Goal: Task Accomplishment & Management: Use online tool/utility

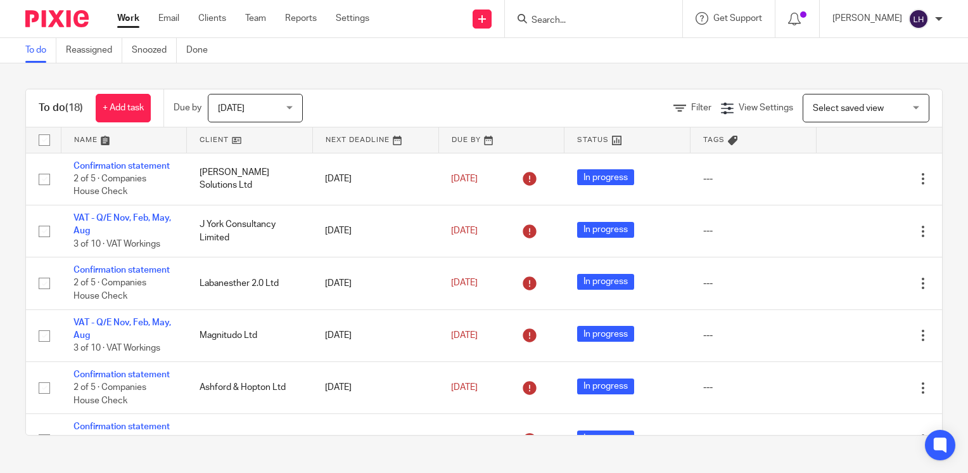
click at [603, 23] on input "Search" at bounding box center [587, 20] width 114 height 11
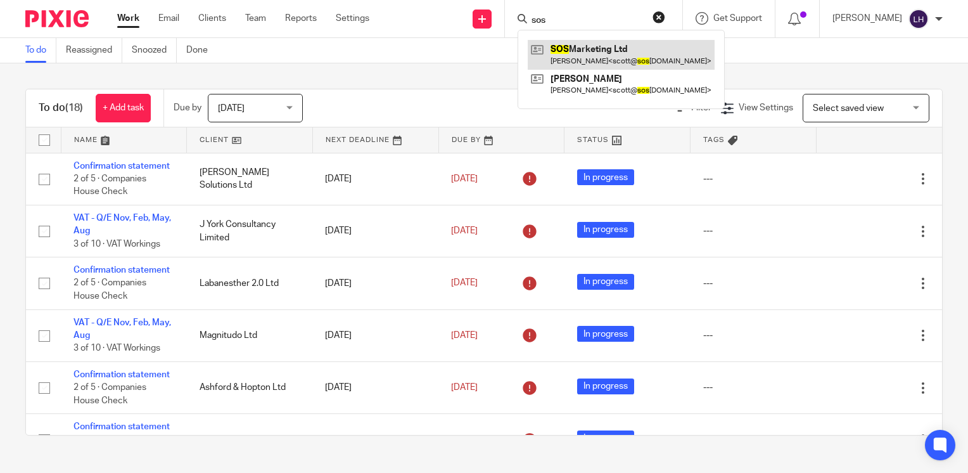
type input "sos"
click at [638, 52] on link at bounding box center [621, 54] width 187 height 29
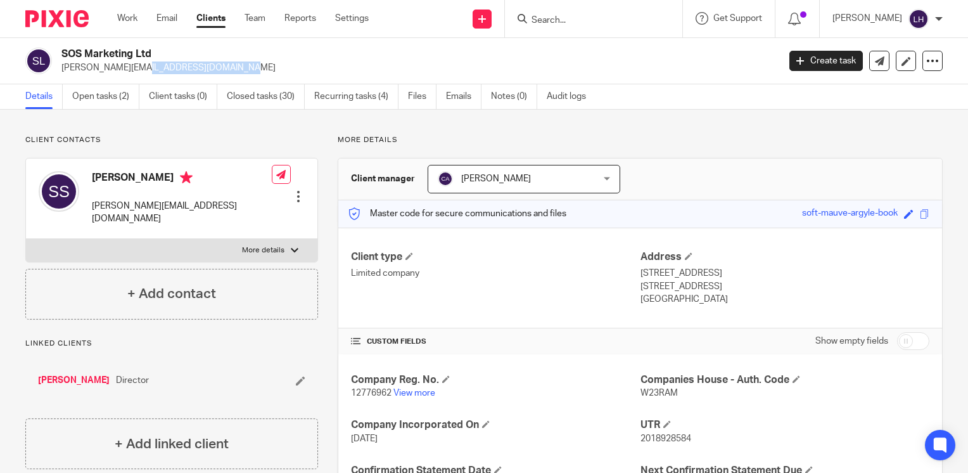
drag, startPoint x: 169, startPoint y: 70, endPoint x: 59, endPoint y: 74, distance: 110.4
click at [59, 74] on div "SOS Marketing Ltd scott@sosmarketing.uk Create task Update from Companies House…" at bounding box center [484, 61] width 968 height 46
copy p "scott@sosmarketing.uk"
click at [579, 20] on input "Search" at bounding box center [587, 20] width 114 height 11
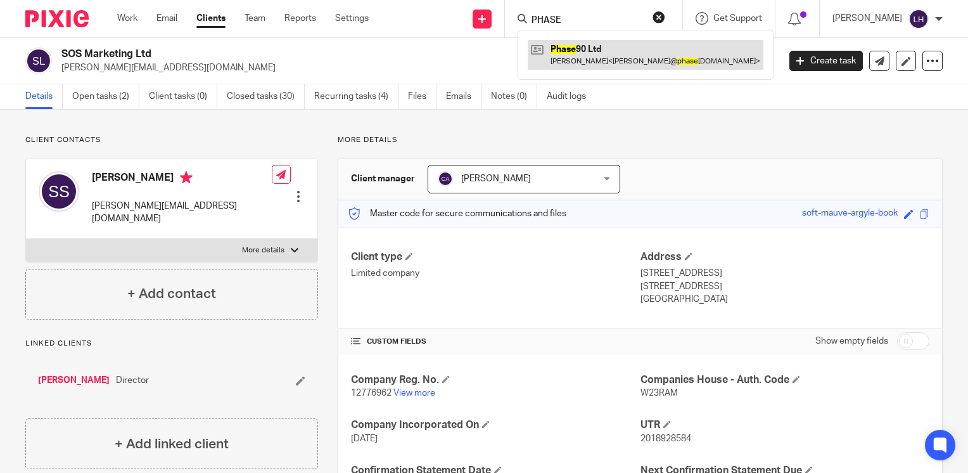
type input "PHASE"
click at [595, 42] on link at bounding box center [646, 54] width 236 height 29
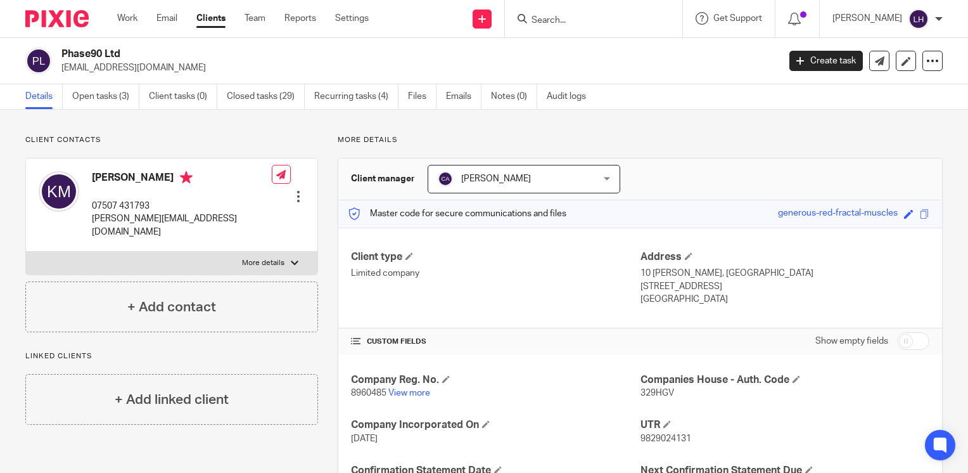
drag, startPoint x: 176, startPoint y: 72, endPoint x: 59, endPoint y: 70, distance: 117.3
click at [59, 70] on div "Phase90 Ltd kenmuir2209@gmail.com" at bounding box center [397, 61] width 745 height 27
copy p "kenmuir2209@gmail.com"
click at [578, 20] on input "Search" at bounding box center [587, 20] width 114 height 11
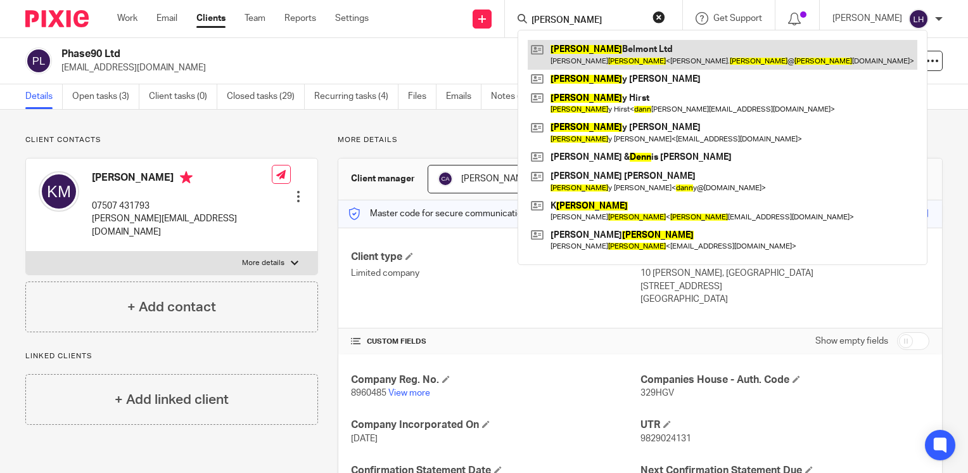
type input "dunn"
click at [617, 40] on link at bounding box center [723, 54] width 390 height 29
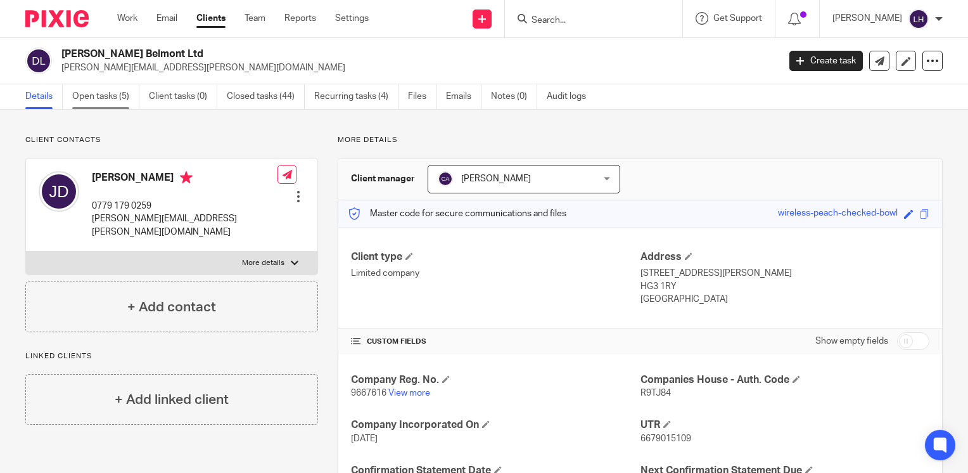
click at [112, 98] on link "Open tasks (5)" at bounding box center [105, 96] width 67 height 25
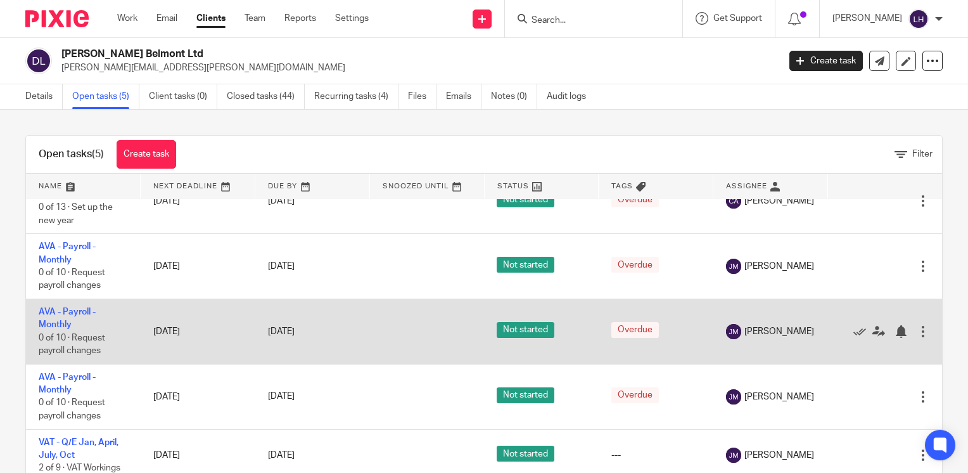
scroll to position [33, 0]
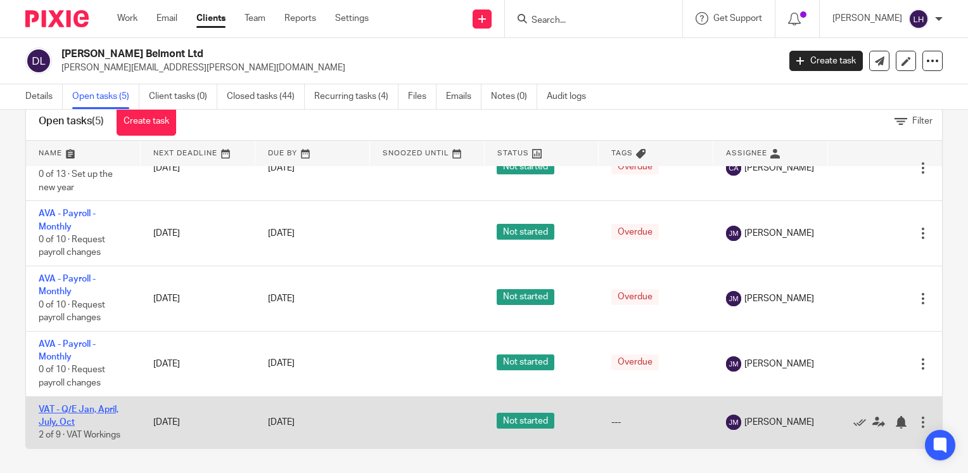
click at [105, 409] on link "VAT - Q/E Jan, April, July, Oct" at bounding box center [79, 416] width 80 height 22
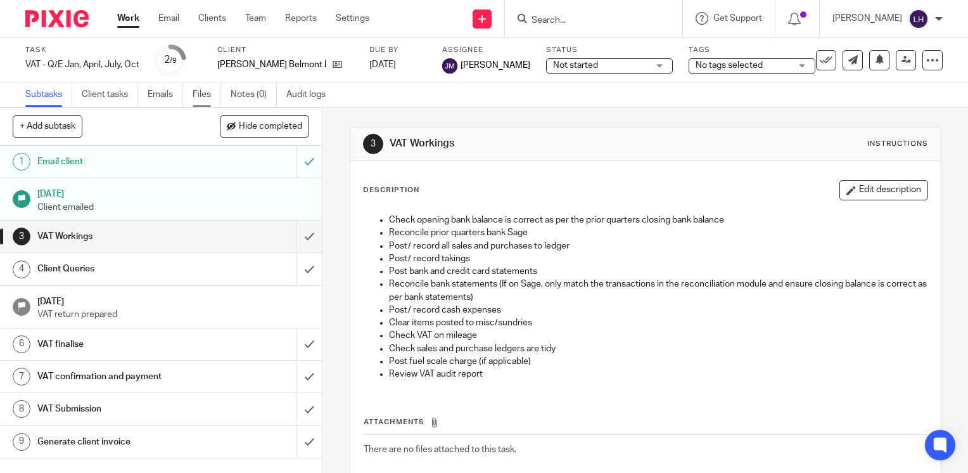
click at [202, 98] on link "Files" at bounding box center [207, 94] width 29 height 25
click at [205, 96] on link "Files" at bounding box center [207, 94] width 29 height 25
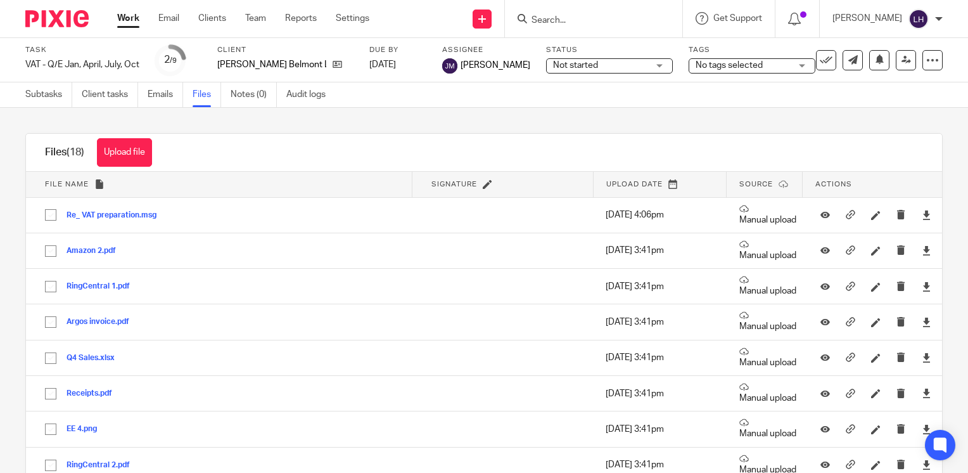
click at [895, 148] on div "Files (18) Upload file Download selected Delete selected" at bounding box center [484, 153] width 916 height 38
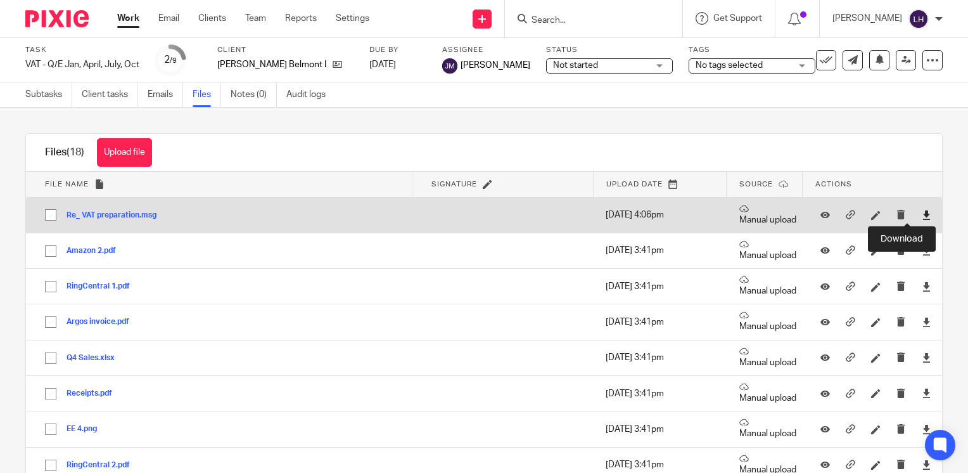
click at [922, 217] on icon at bounding box center [927, 215] width 10 height 10
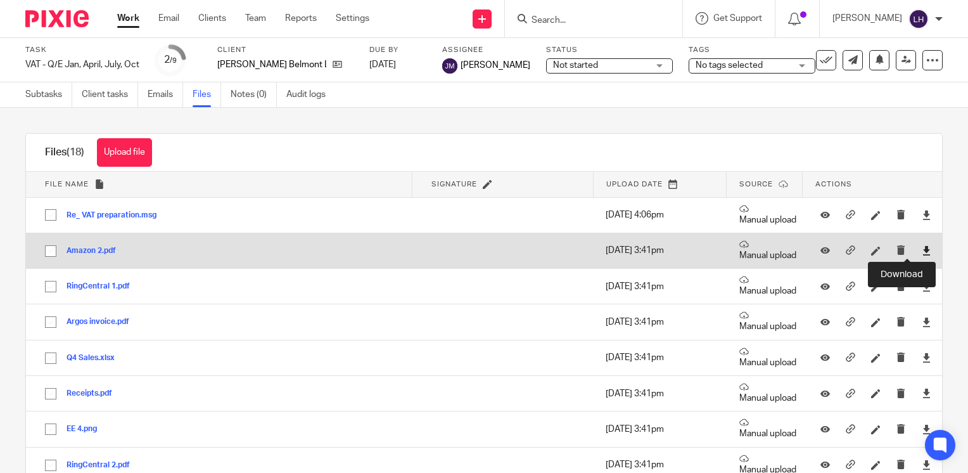
click at [922, 251] on icon at bounding box center [927, 251] width 10 height 10
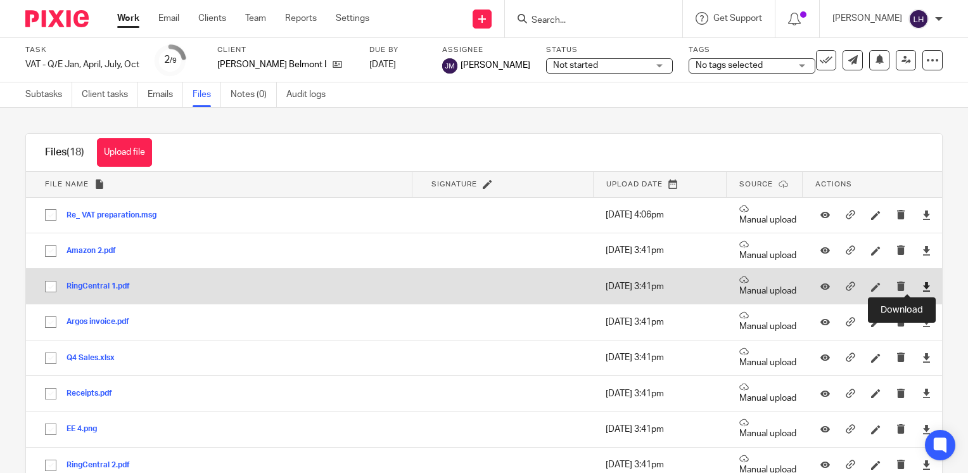
click at [922, 287] on icon at bounding box center [927, 287] width 10 height 10
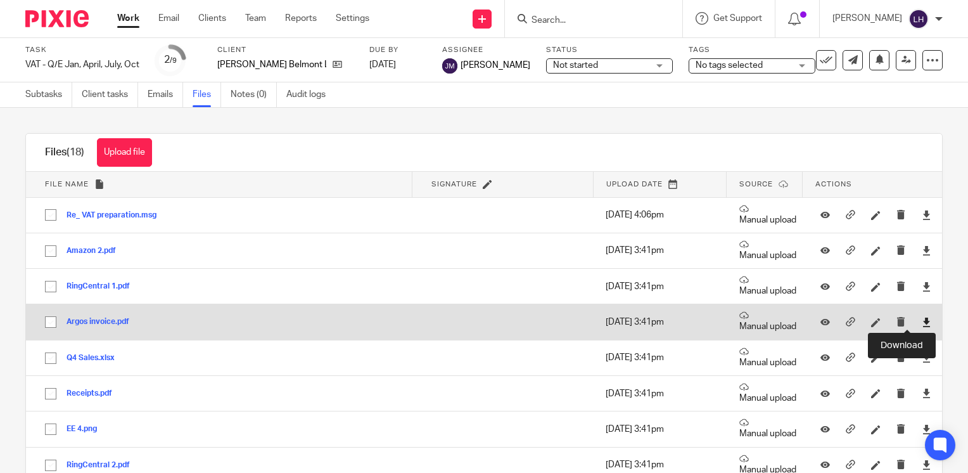
click at [922, 326] on icon at bounding box center [927, 323] width 10 height 10
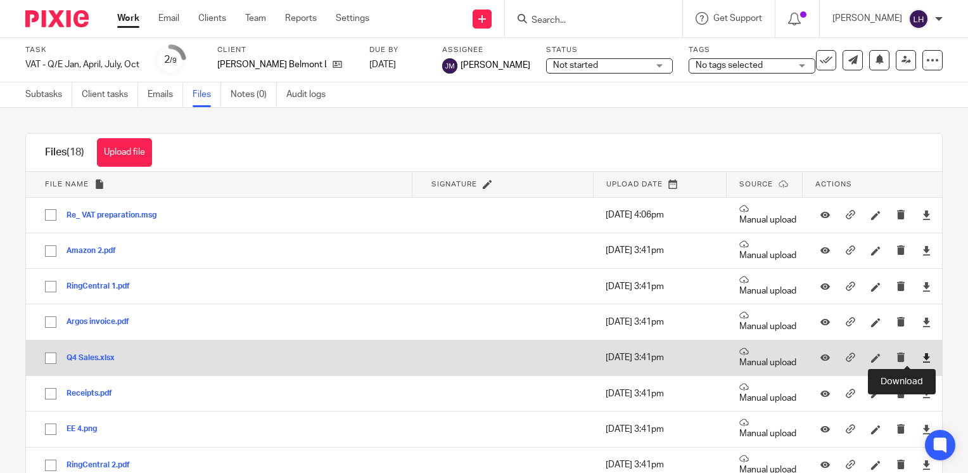
click at [922, 359] on icon at bounding box center [927, 358] width 10 height 10
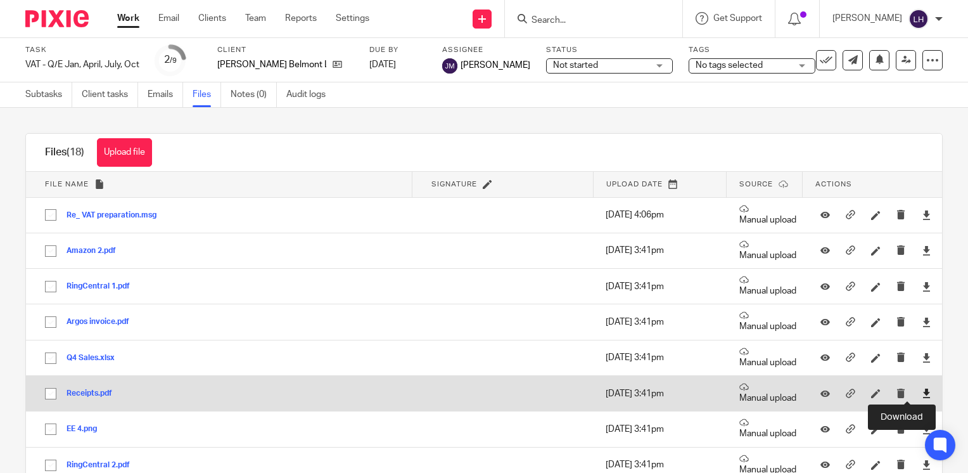
click at [922, 394] on icon at bounding box center [927, 394] width 10 height 10
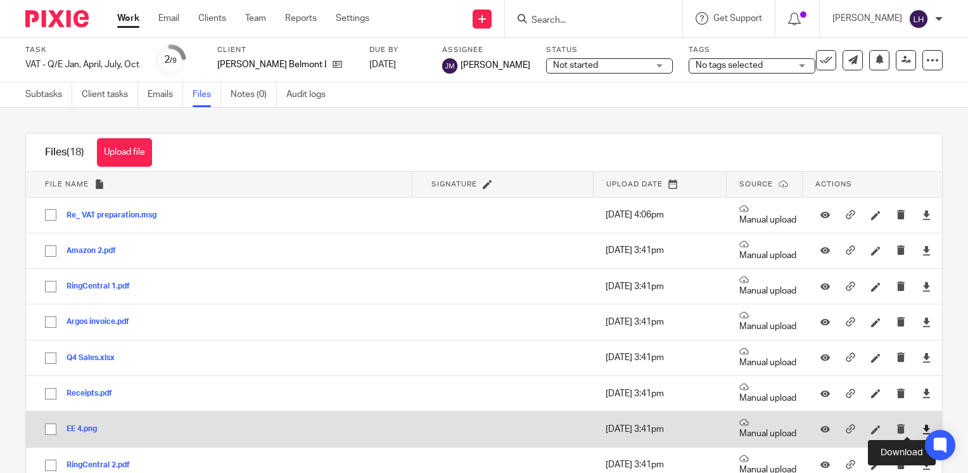
click at [922, 427] on icon at bounding box center [927, 430] width 10 height 10
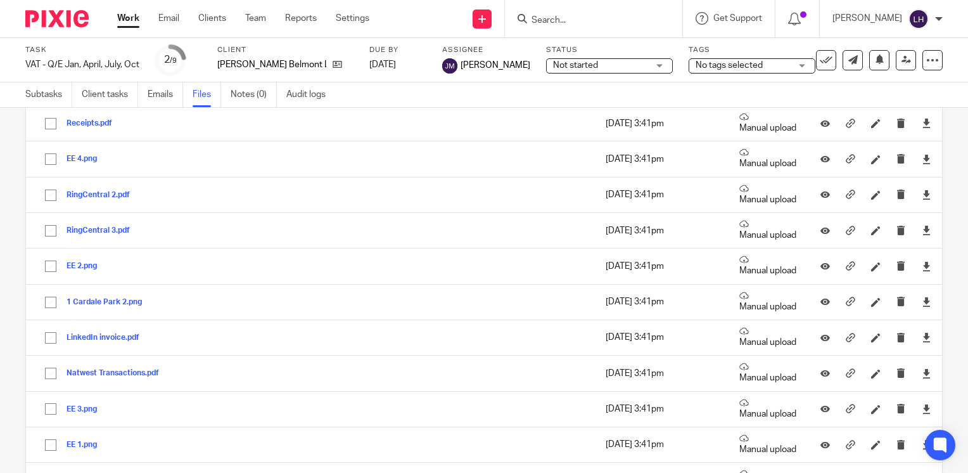
scroll to position [281, 0]
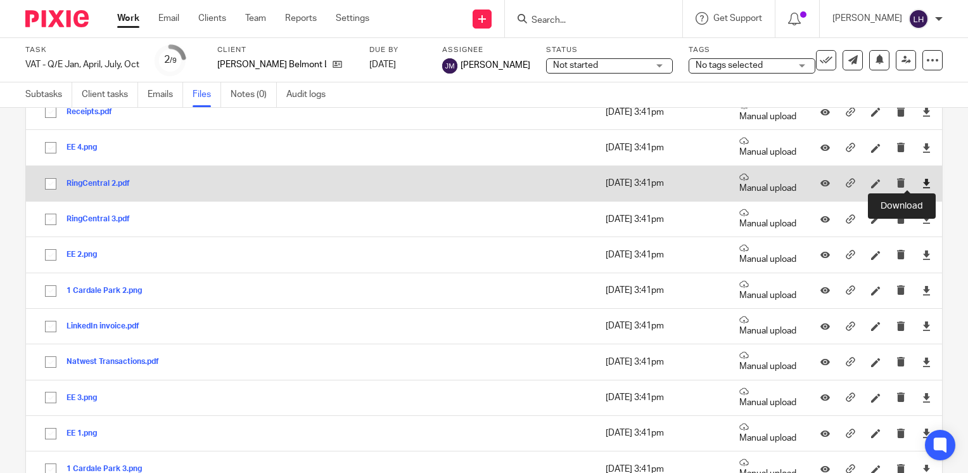
click at [922, 180] on icon at bounding box center [927, 184] width 10 height 10
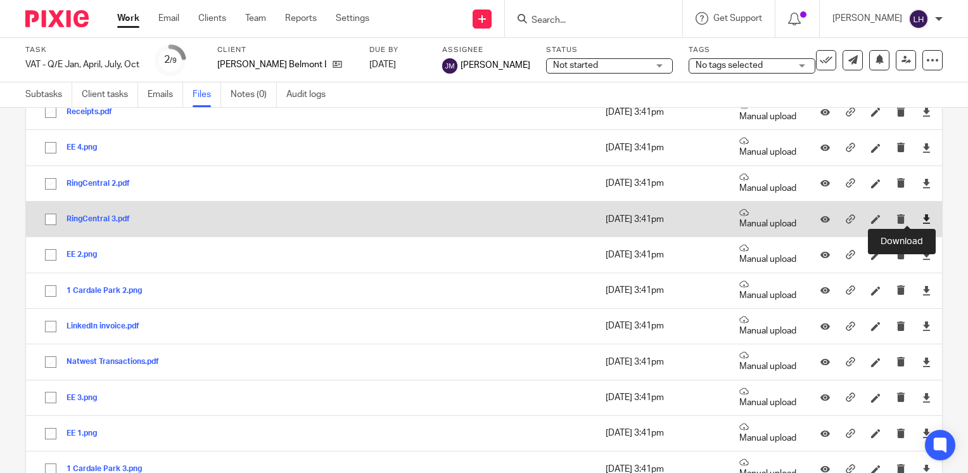
click at [922, 216] on icon at bounding box center [927, 219] width 10 height 10
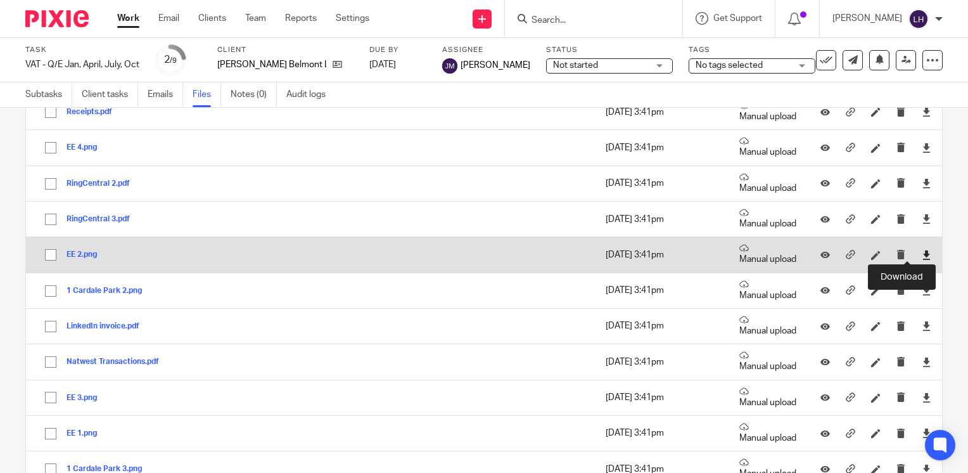
click at [922, 253] on icon at bounding box center [927, 255] width 10 height 10
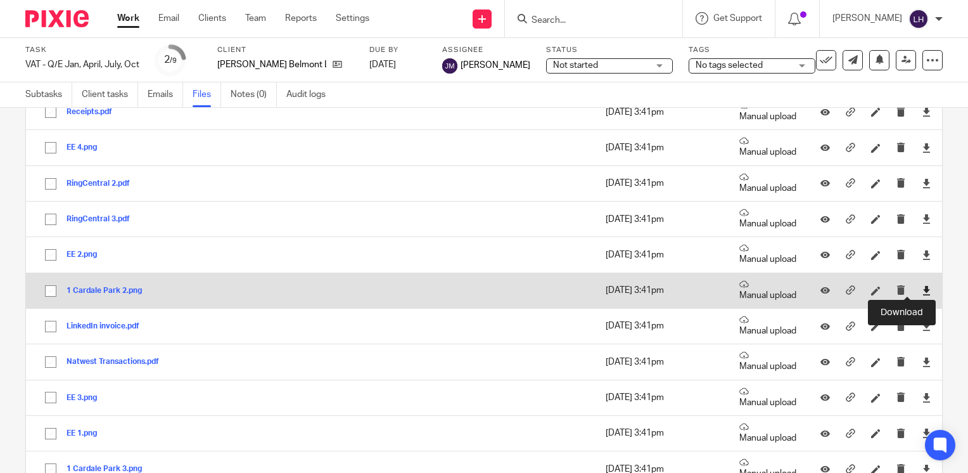
click at [922, 287] on icon at bounding box center [927, 291] width 10 height 10
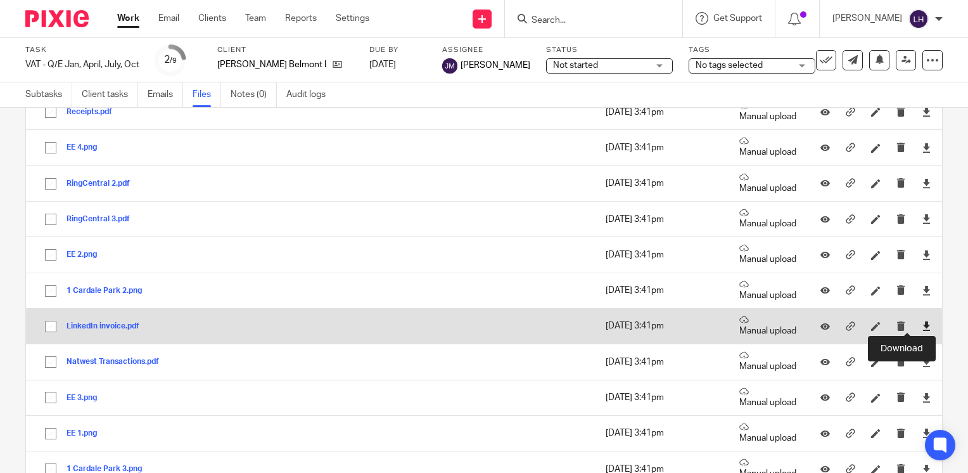
click at [922, 321] on icon at bounding box center [927, 326] width 10 height 10
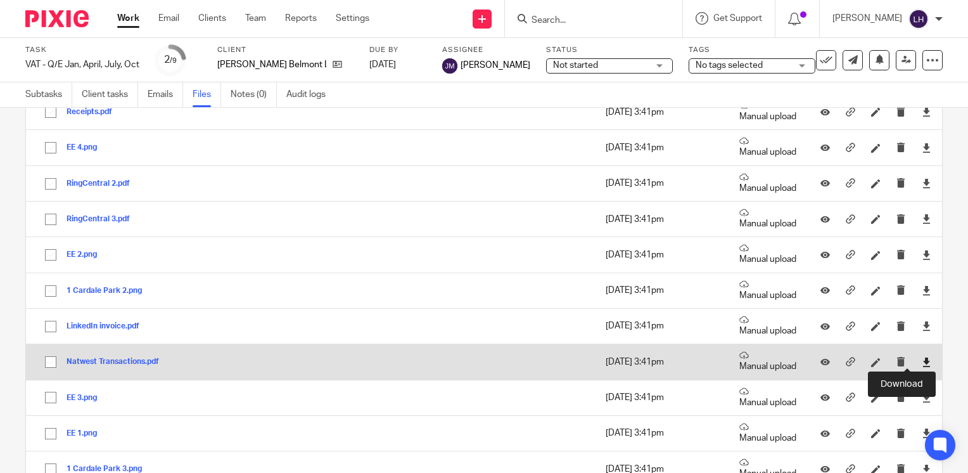
click at [922, 357] on icon at bounding box center [927, 362] width 10 height 10
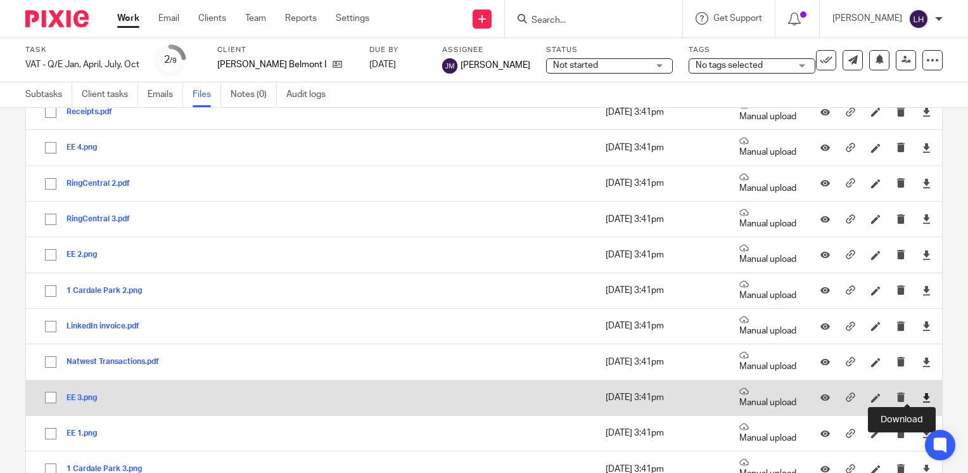
click at [922, 394] on icon at bounding box center [927, 398] width 10 height 10
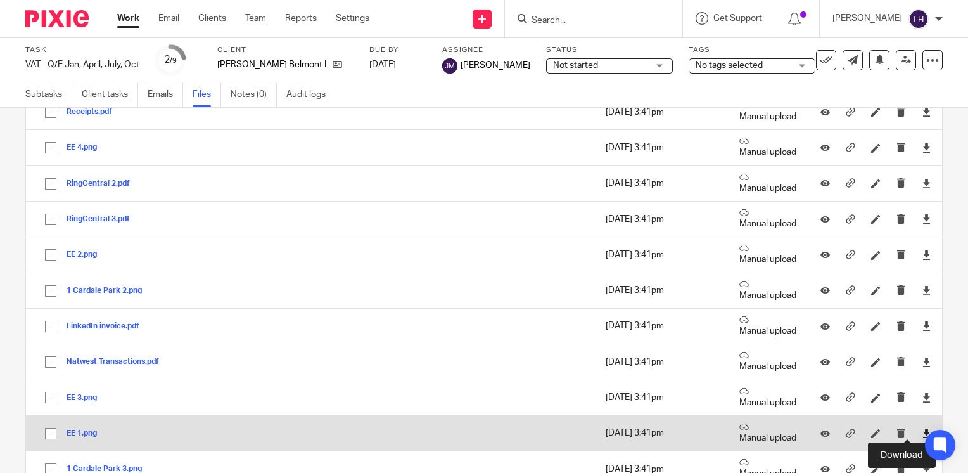
click at [922, 428] on icon at bounding box center [927, 433] width 10 height 10
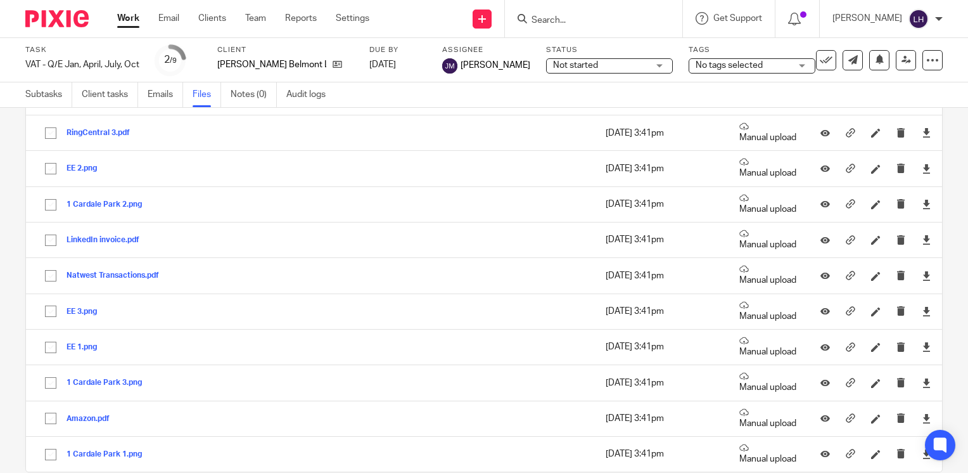
scroll to position [389, 0]
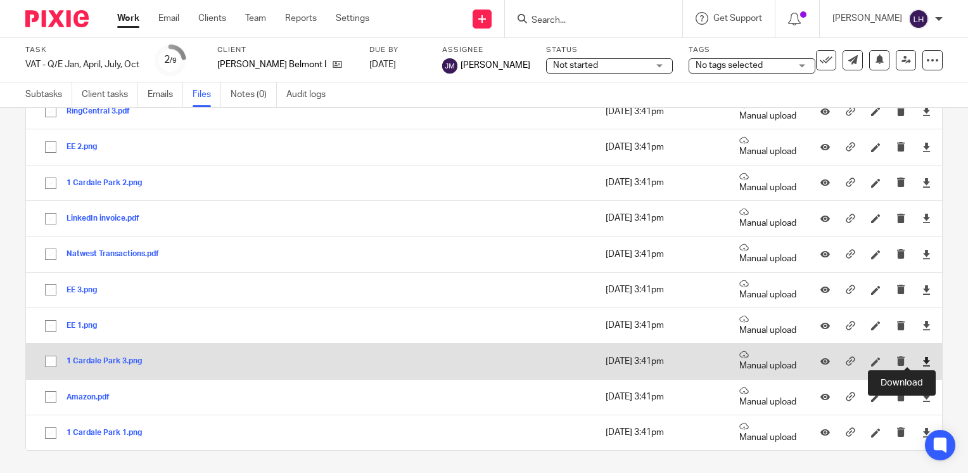
click at [922, 361] on icon at bounding box center [927, 362] width 10 height 10
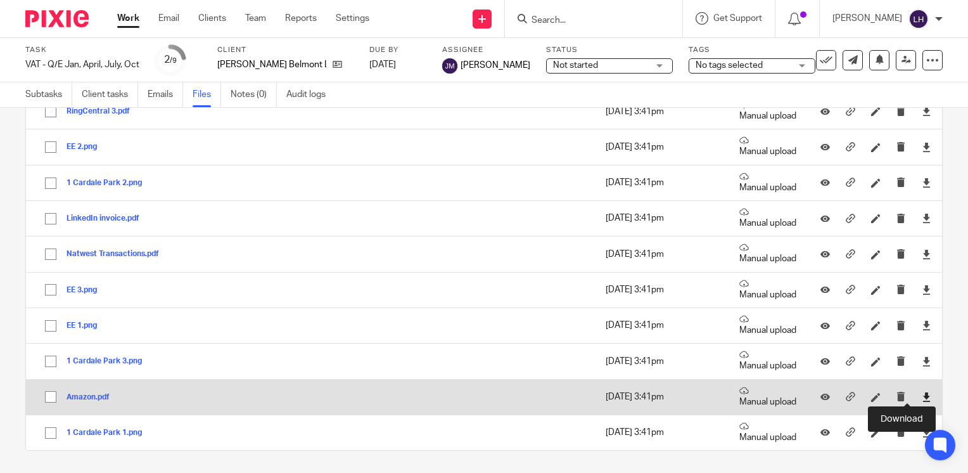
click at [922, 394] on icon at bounding box center [927, 397] width 10 height 10
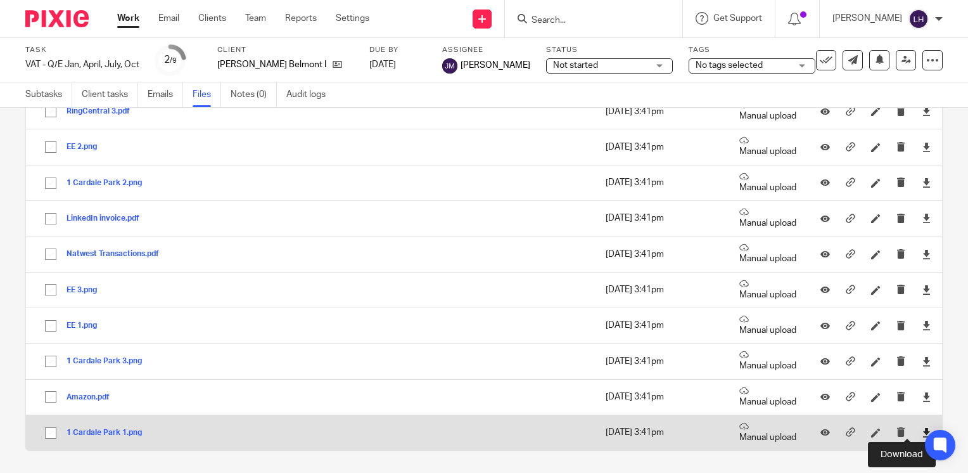
click at [922, 435] on icon at bounding box center [927, 433] width 10 height 10
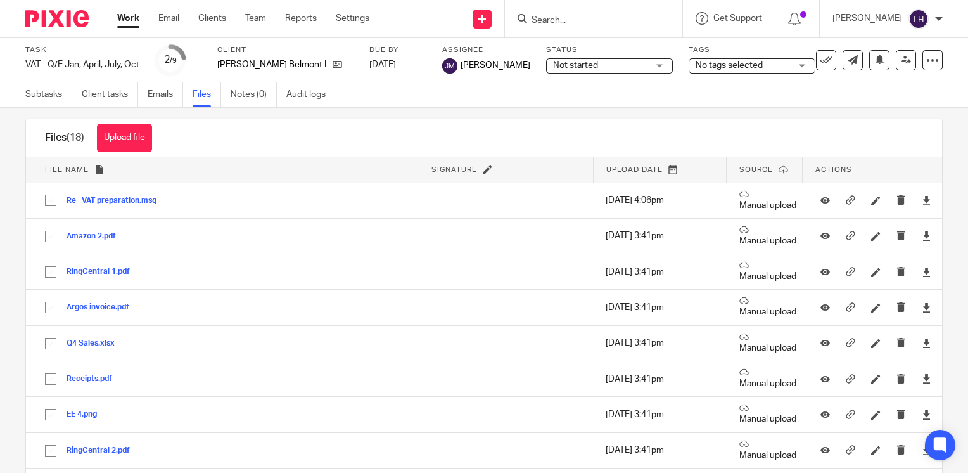
scroll to position [0, 0]
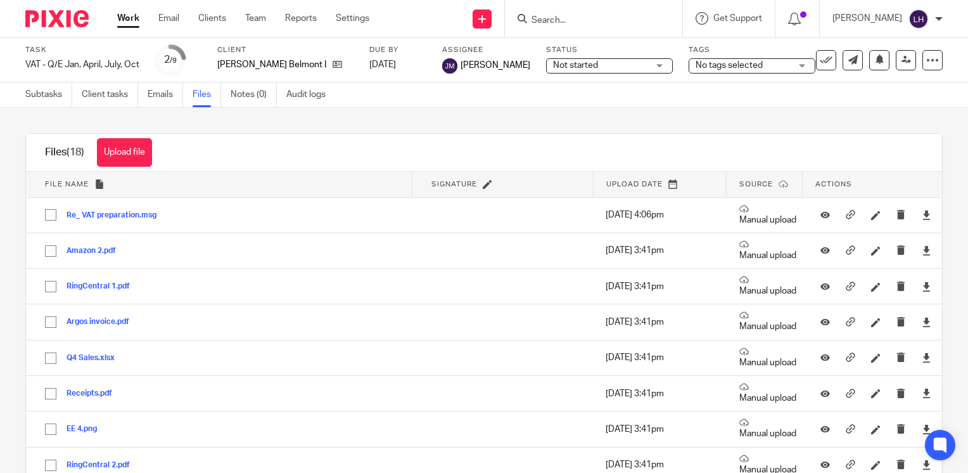
click at [132, 19] on link "Work" at bounding box center [128, 18] width 22 height 13
